Goal: Task Accomplishment & Management: Manage account settings

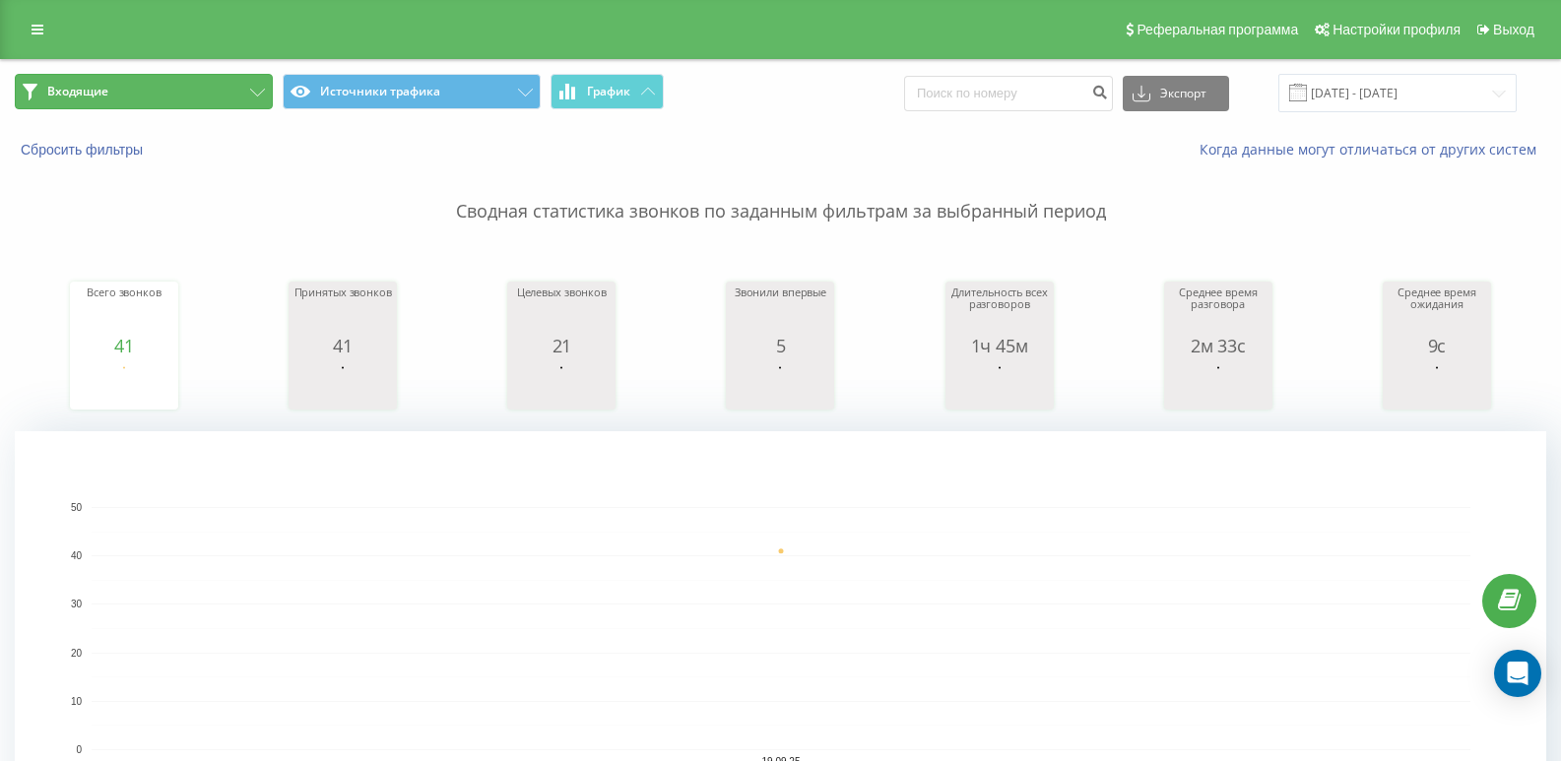
click at [153, 83] on button "Входящие" at bounding box center [144, 91] width 258 height 35
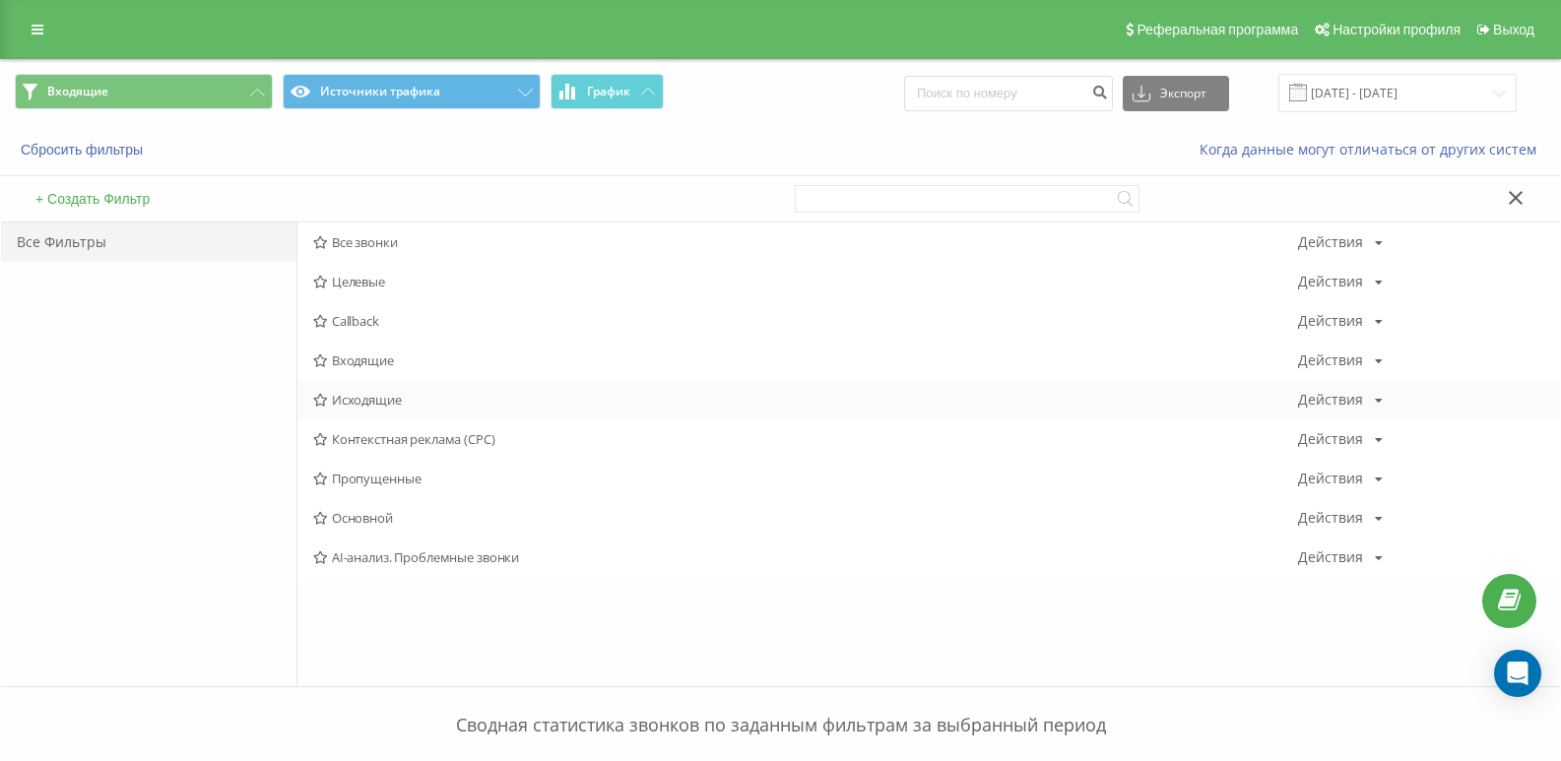
click at [330, 391] on div "Исходящие Действия Редактировать Копировать Удалить По умолчанию Поделиться" at bounding box center [928, 399] width 1262 height 39
click at [330, 390] on div "Исходящие Действия Редактировать Копировать Удалить По умолчанию Поделиться" at bounding box center [928, 399] width 1262 height 39
click at [332, 400] on span "Исходящие" at bounding box center [805, 400] width 985 height 14
